Goal: Navigation & Orientation: Find specific page/section

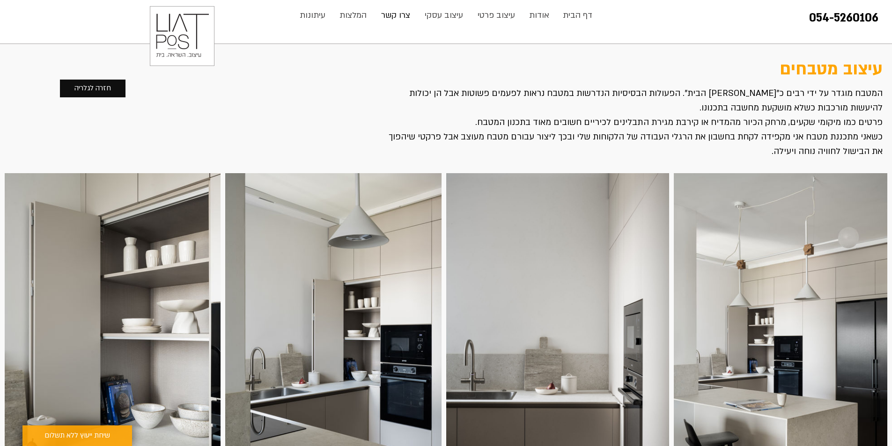
click at [398, 12] on p "צרו קשר" at bounding box center [396, 15] width 38 height 19
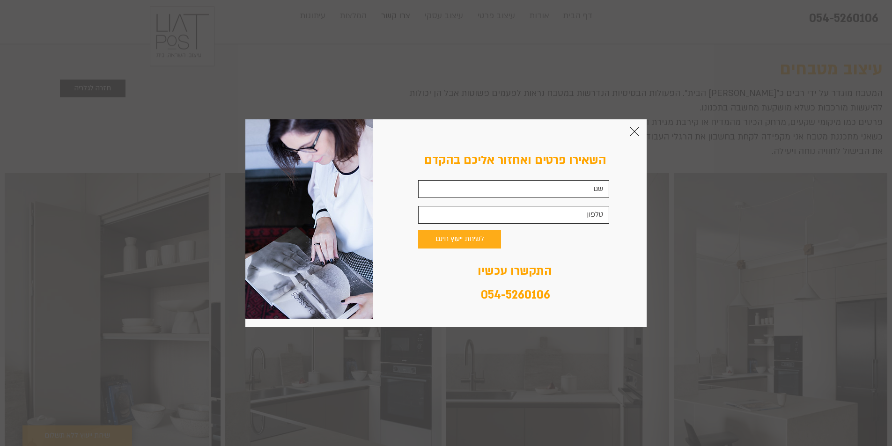
click at [642, 127] on div "צור קשר" at bounding box center [445, 223] width 401 height 208
click at [634, 134] on icon "חזרה לאתר" at bounding box center [634, 131] width 9 height 9
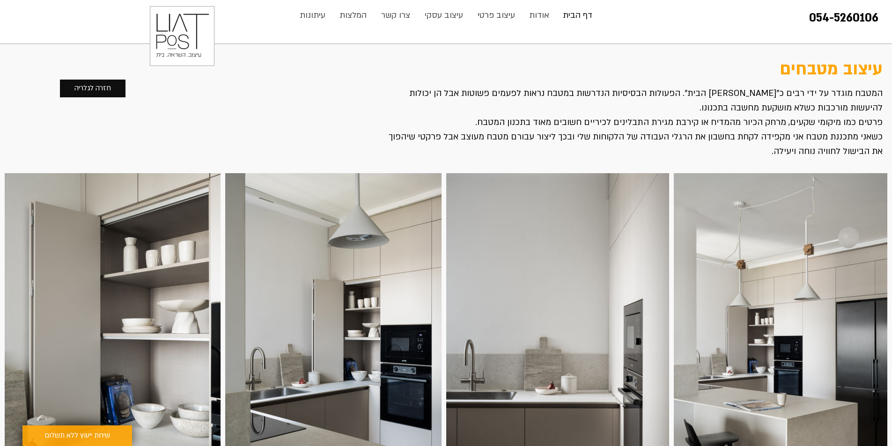
click at [594, 9] on p "דף הבית" at bounding box center [577, 15] width 39 height 19
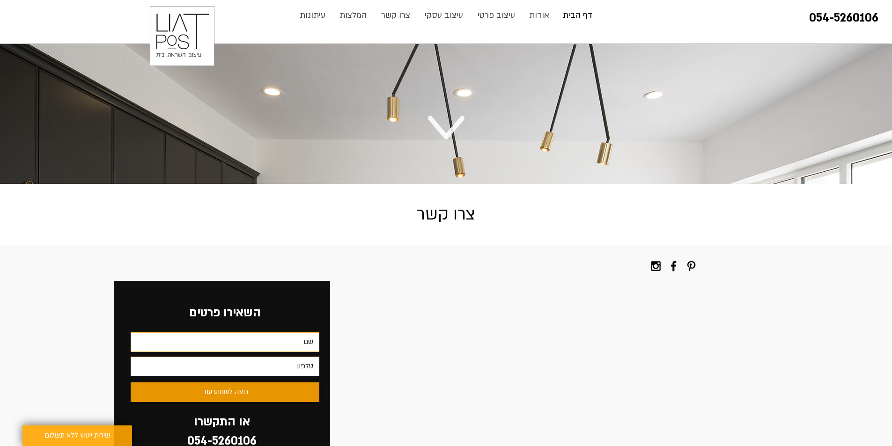
scroll to position [2091, 0]
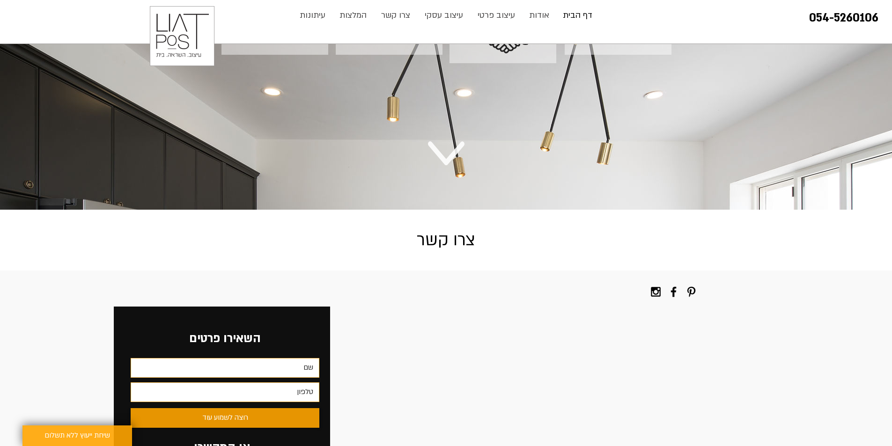
click at [690, 285] on img "סרגל קישורים לרשתות חברתיות" at bounding box center [692, 292] width 14 height 14
click at [675, 285] on img "Black Facebook Icon" at bounding box center [674, 292] width 14 height 14
